Goal: Information Seeking & Learning: Learn about a topic

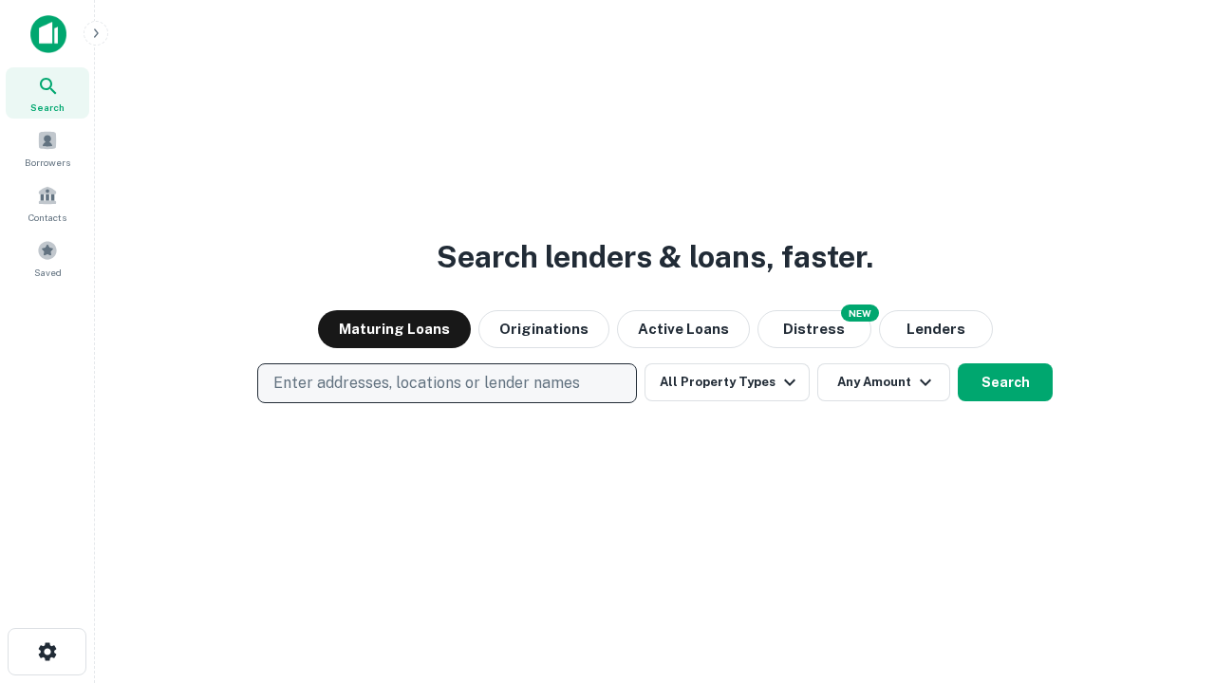
click at [446, 383] on p "Enter addresses, locations or lender names" at bounding box center [426, 383] width 306 height 23
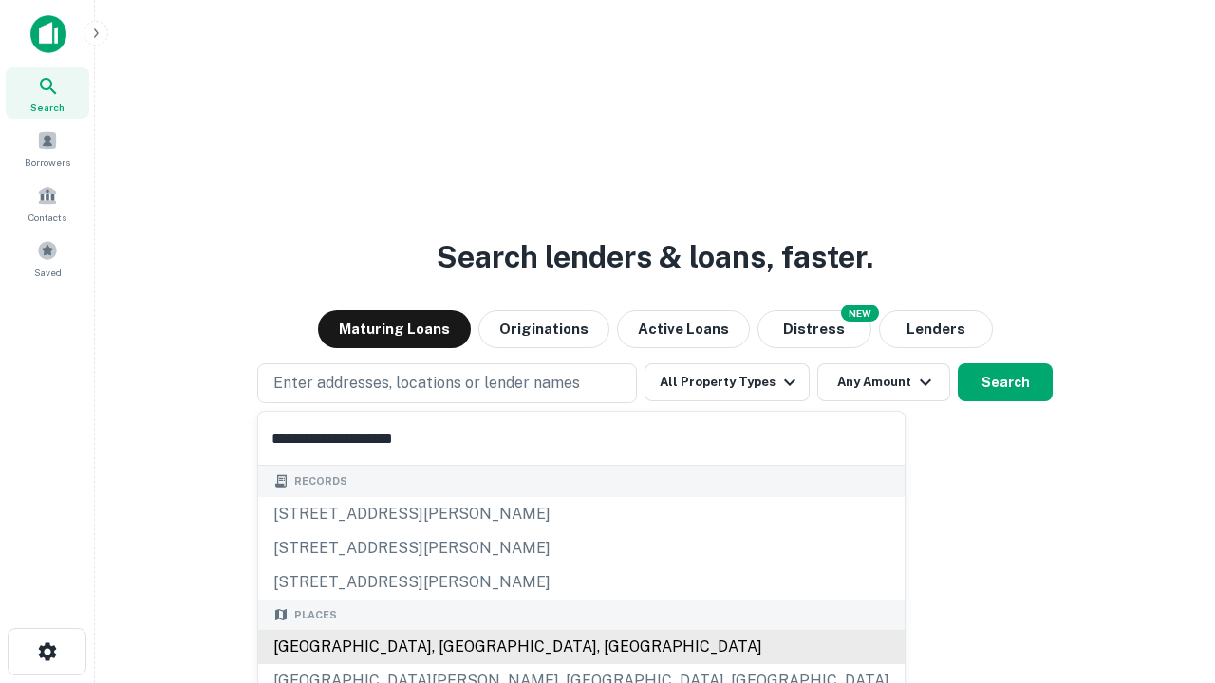
click at [454, 647] on div "[GEOGRAPHIC_DATA], [GEOGRAPHIC_DATA], [GEOGRAPHIC_DATA]" at bounding box center [581, 647] width 646 height 34
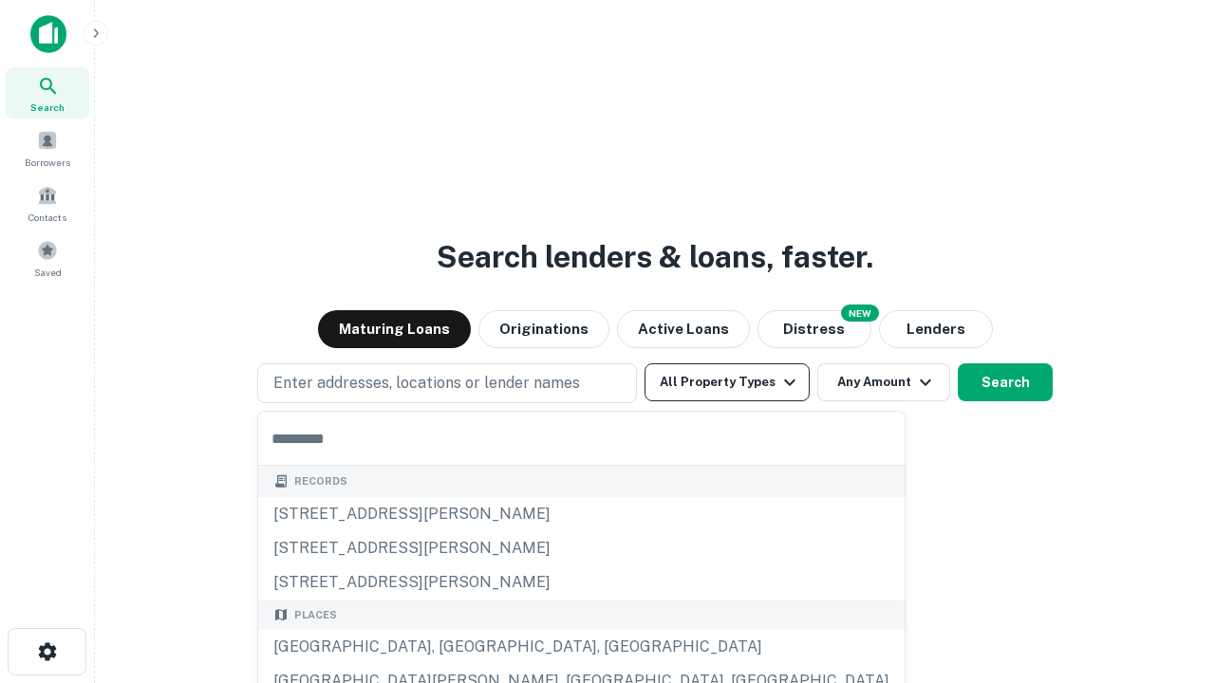
click at [727, 382] on button "All Property Types" at bounding box center [726, 382] width 165 height 38
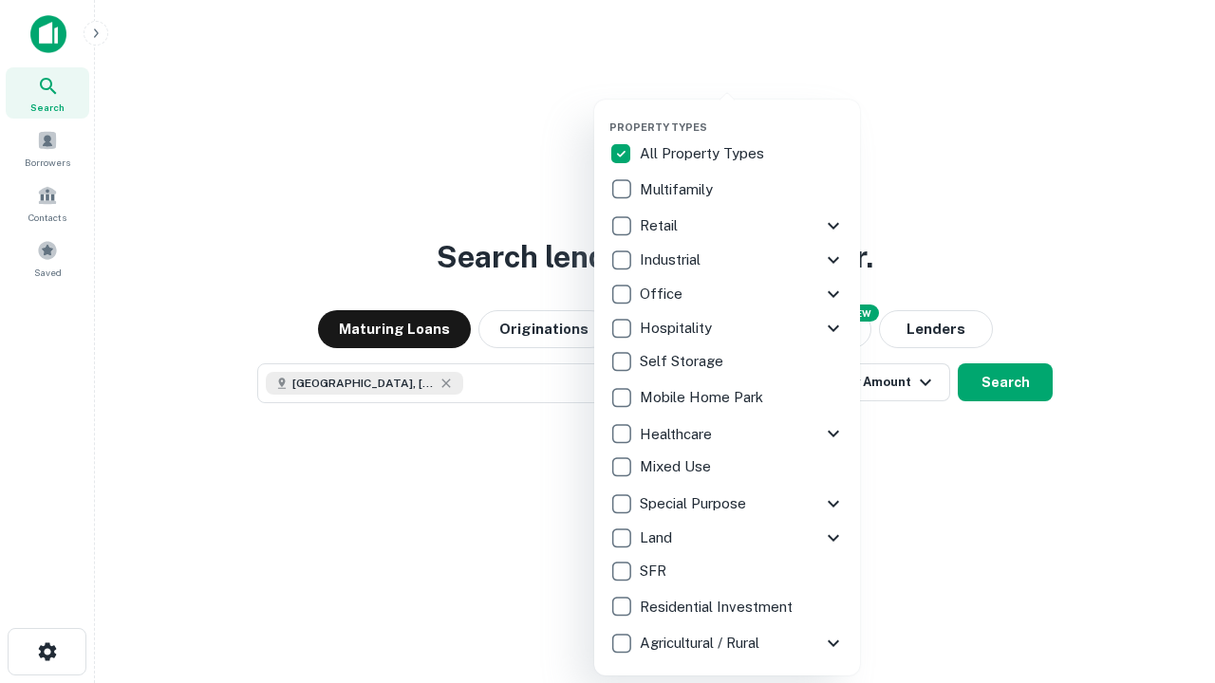
click at [742, 115] on button "button" at bounding box center [742, 115] width 266 height 1
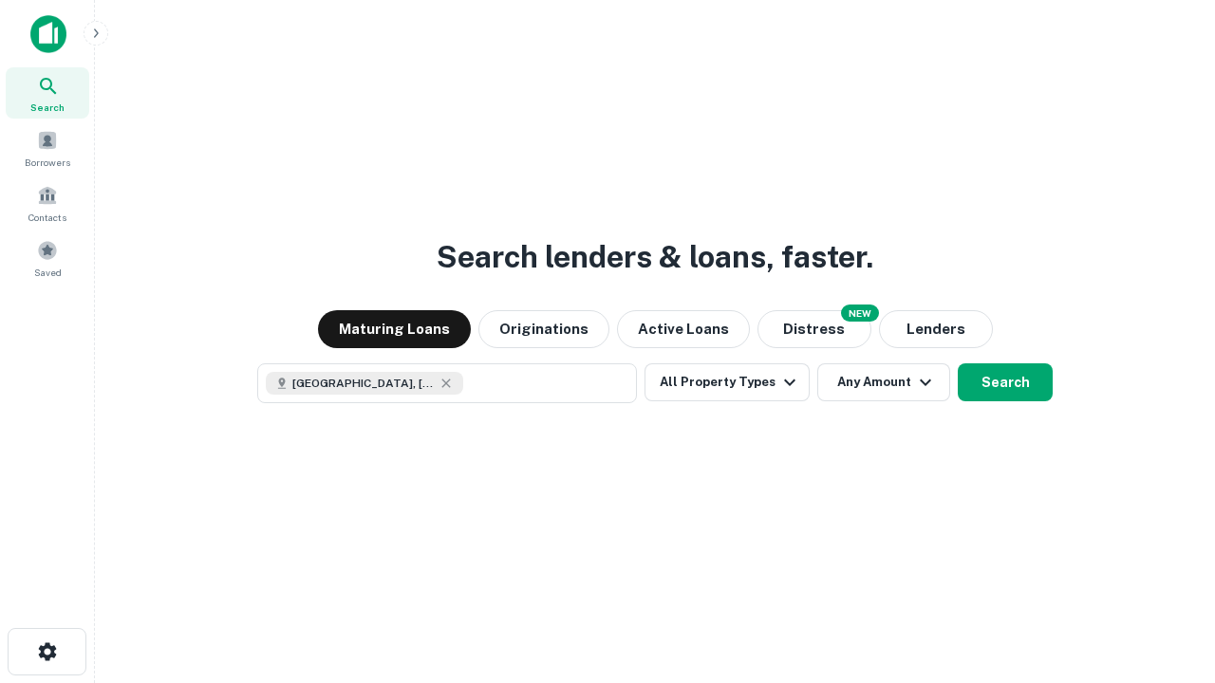
scroll to position [30, 0]
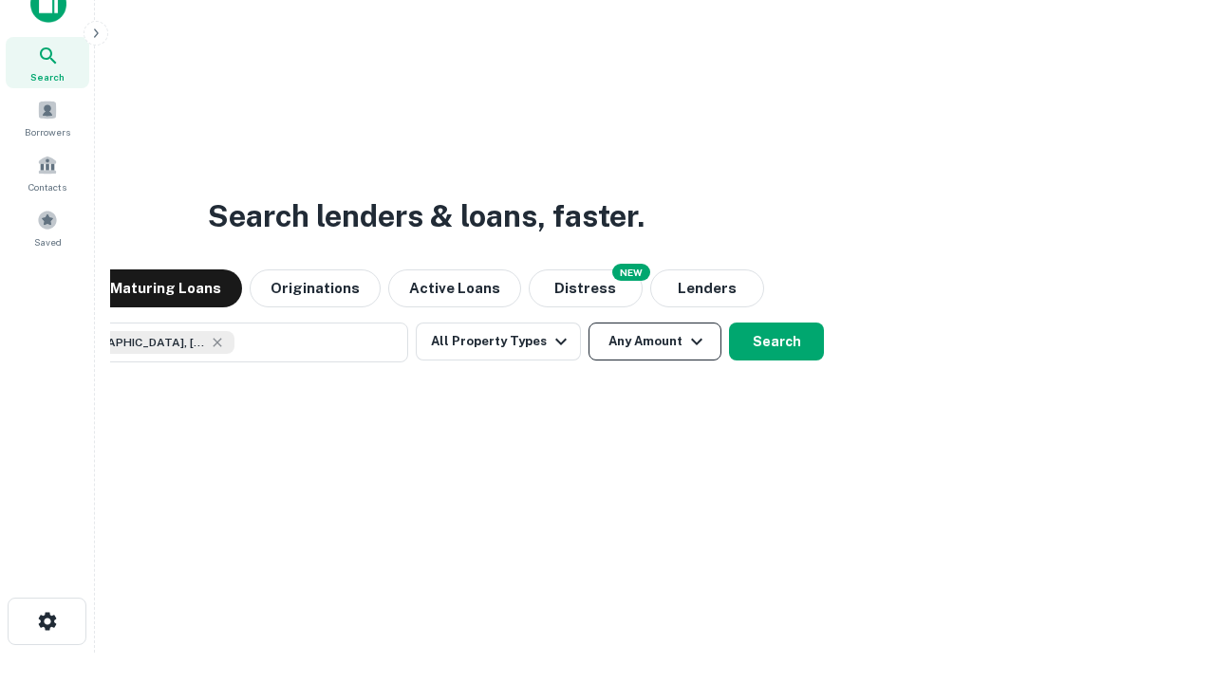
click at [588, 323] on button "Any Amount" at bounding box center [654, 342] width 133 height 38
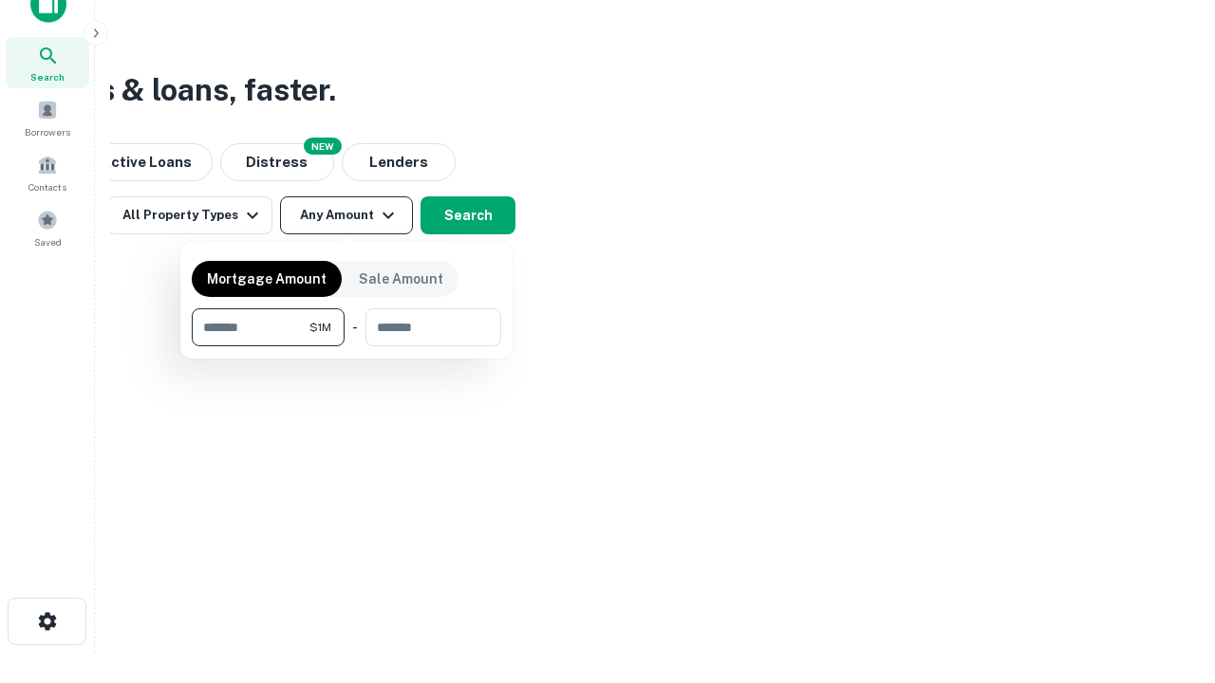
type input "*******"
click at [346, 346] on button "button" at bounding box center [346, 346] width 309 height 1
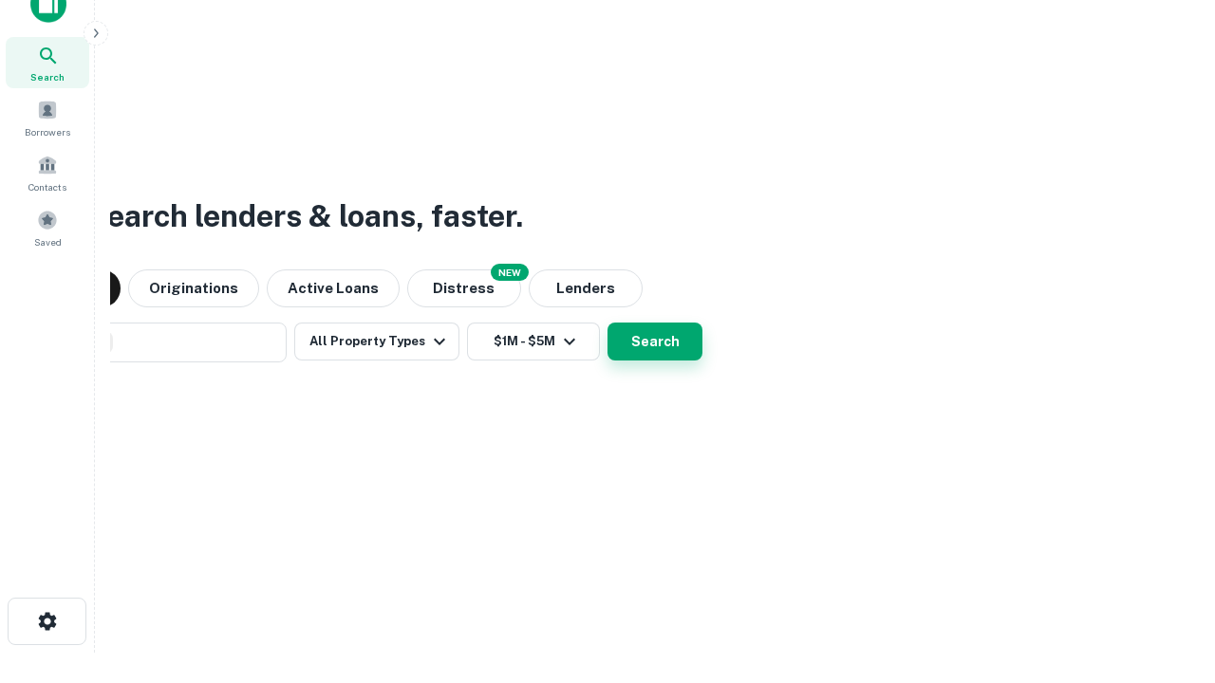
click at [607, 323] on button "Search" at bounding box center [654, 342] width 95 height 38
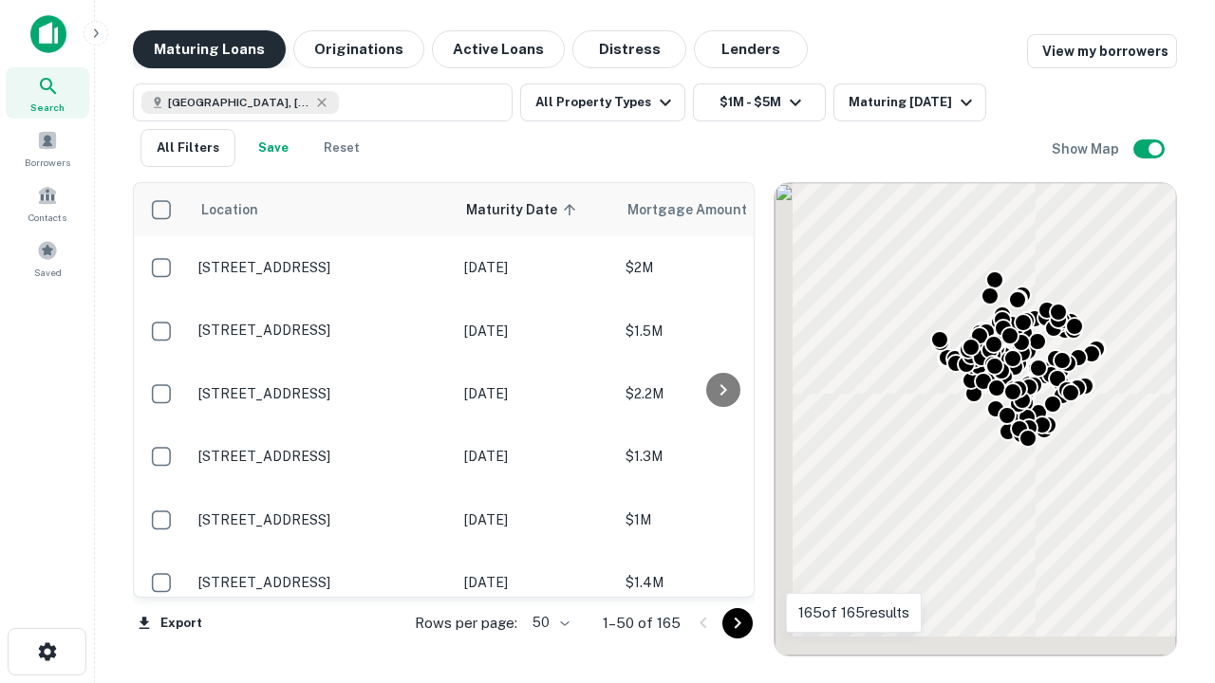
click at [209, 49] on button "Maturing Loans" at bounding box center [209, 49] width 153 height 38
